Goal: Communication & Community: Answer question/provide support

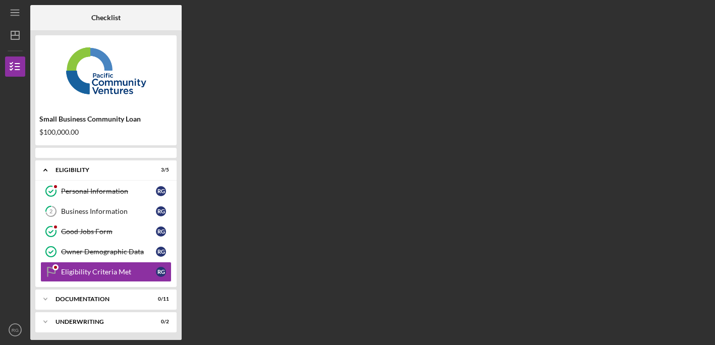
scroll to position [24, 0]
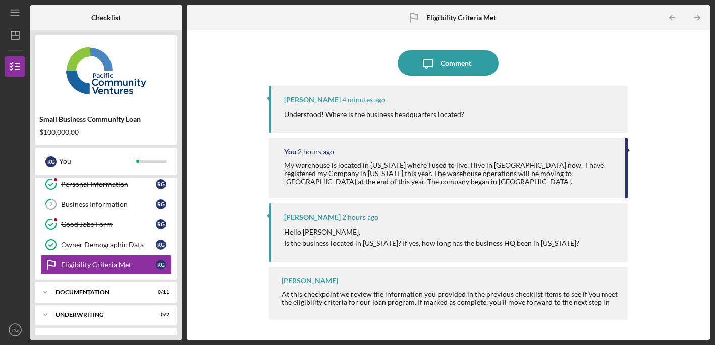
click at [386, 173] on div "My warehouse is located in [US_STATE] where I used to live. I live in [GEOGRAPH…" at bounding box center [450, 174] width 332 height 24
click at [440, 58] on icon "Icon/Message" at bounding box center [428, 62] width 25 height 25
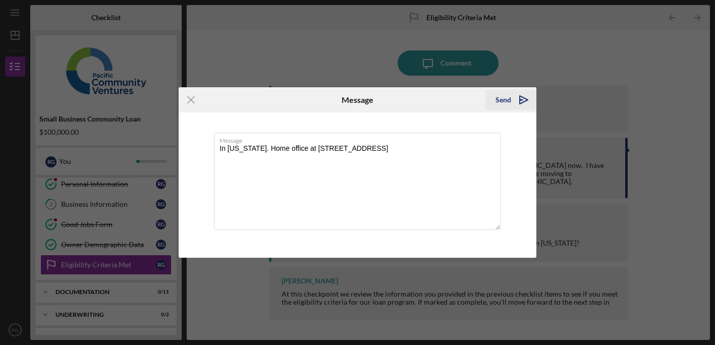
type textarea "In [US_STATE]. Home office at [STREET_ADDRESS]"
click at [498, 101] on div "Send" at bounding box center [504, 100] width 16 height 20
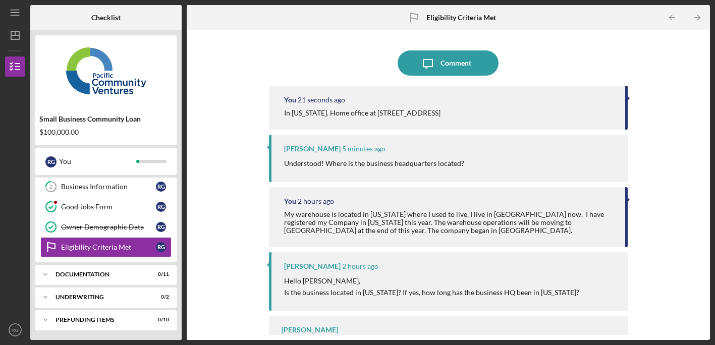
scroll to position [42, 0]
